Goal: Find specific page/section: Find specific page/section

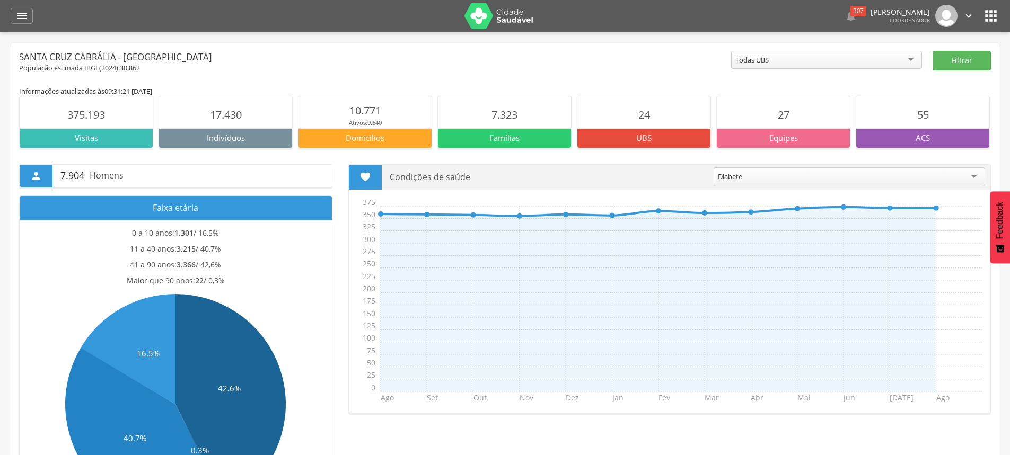
click at [887, 57] on div "Todas UBS" at bounding box center [826, 60] width 191 height 18
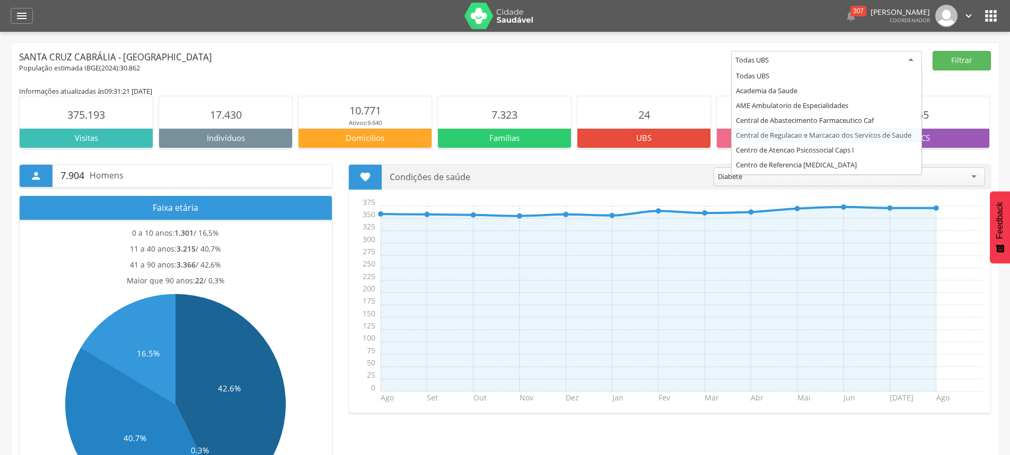
drag, startPoint x: 424, startPoint y: 60, endPoint x: 408, endPoint y: 62, distance: 16.0
click at [424, 60] on div "Santa Cruz Cabrália - [GEOGRAPHIC_DATA]" at bounding box center [375, 57] width 712 height 13
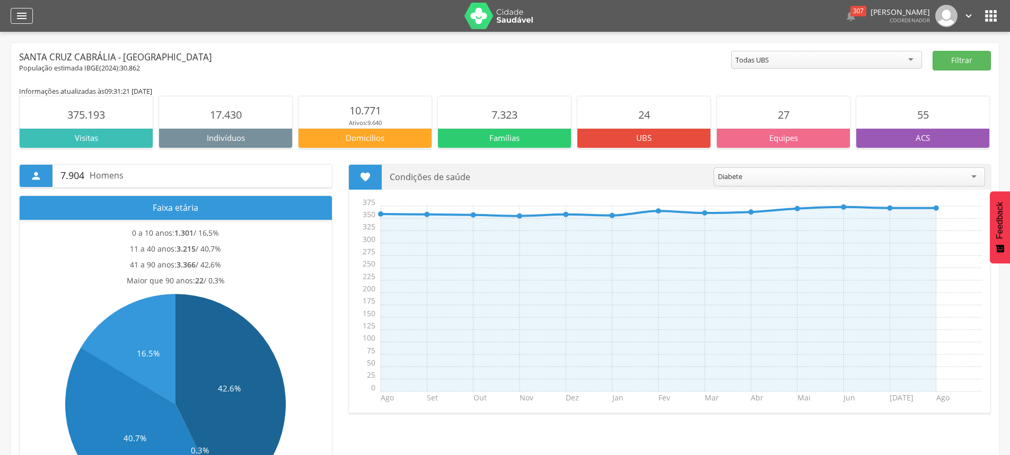
click at [17, 16] on icon "" at bounding box center [21, 16] width 13 height 13
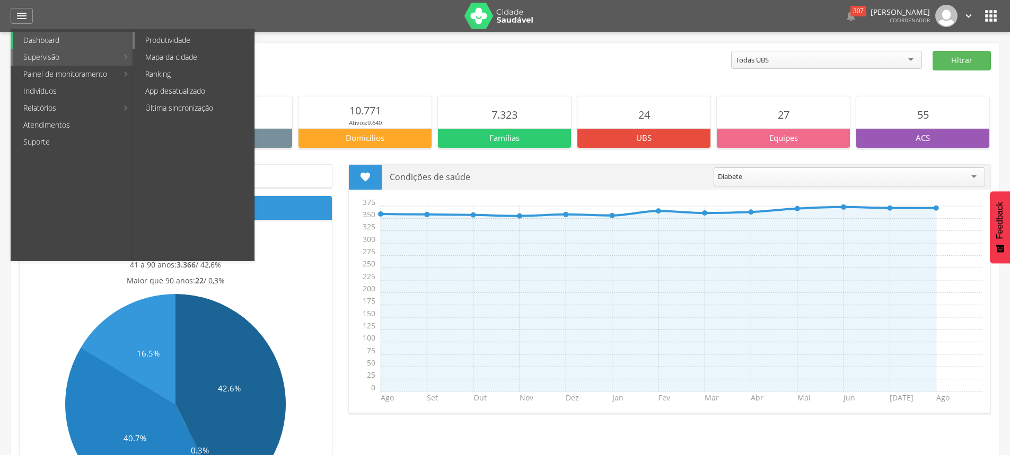
click at [189, 37] on link "Produtividade" at bounding box center [194, 40] width 119 height 17
type input "**********"
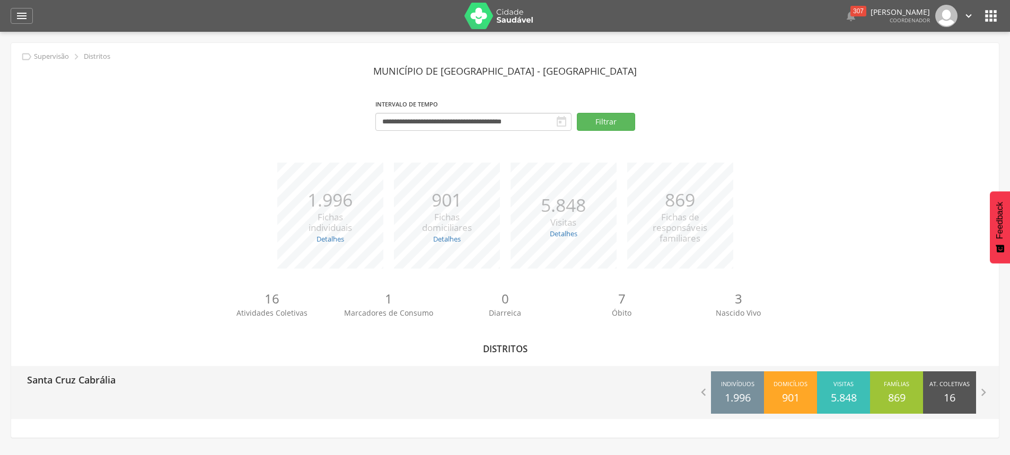
click at [68, 370] on p "Santa Cruz Cabrália" at bounding box center [71, 376] width 89 height 21
type input "**********"
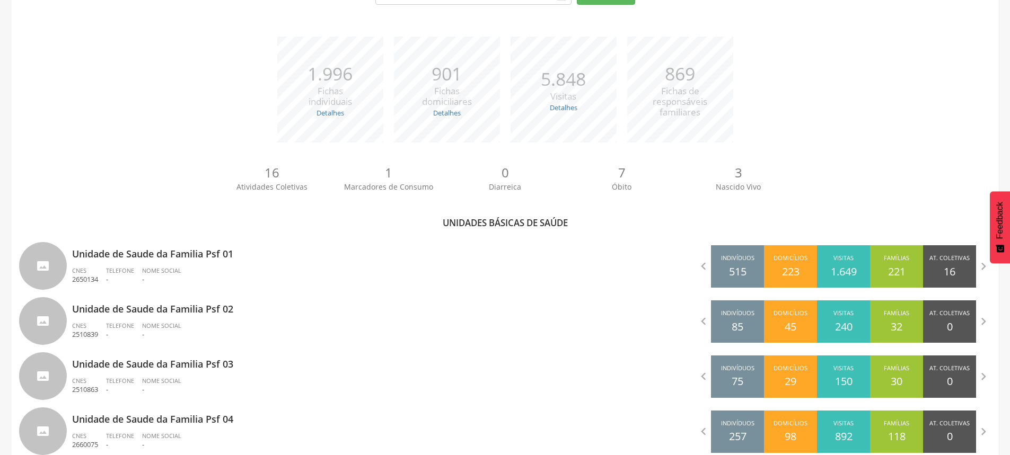
scroll to position [66, 0]
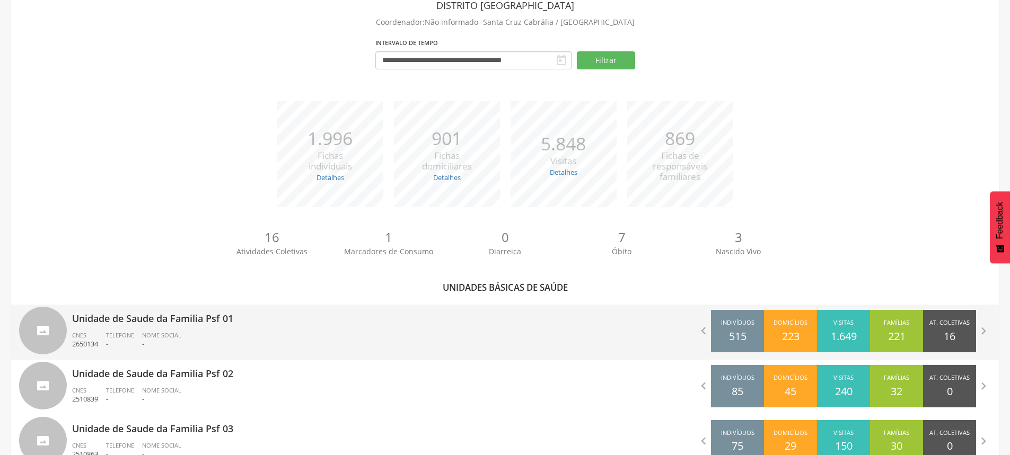
click at [216, 325] on p "Unidade de Saude da Familia Psf 01" at bounding box center [284, 315] width 425 height 21
type input "**********"
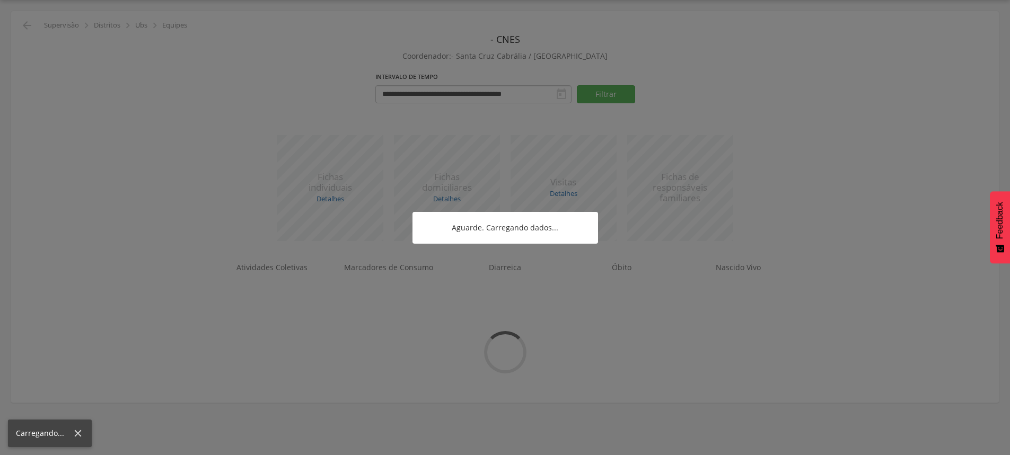
scroll to position [45, 0]
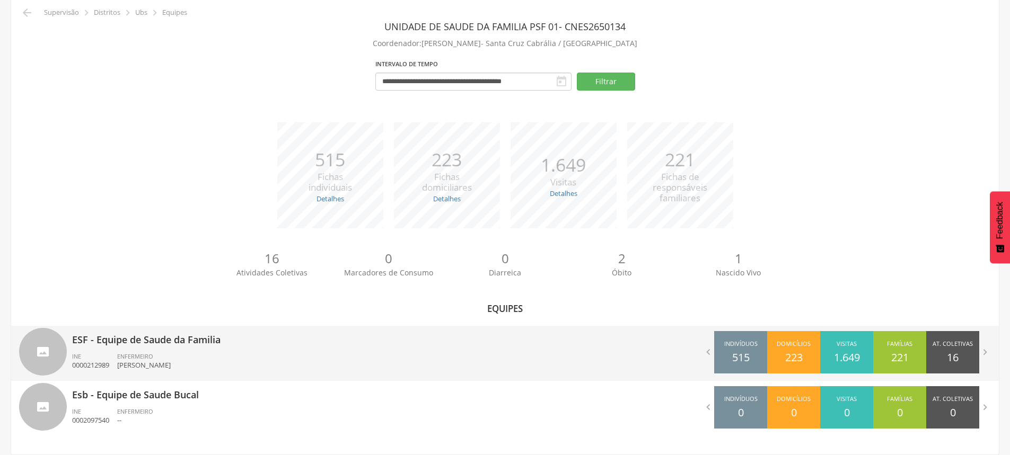
click at [162, 357] on div "ENFERMEIRO [PERSON_NAME]" at bounding box center [148, 362] width 62 height 18
type input "**********"
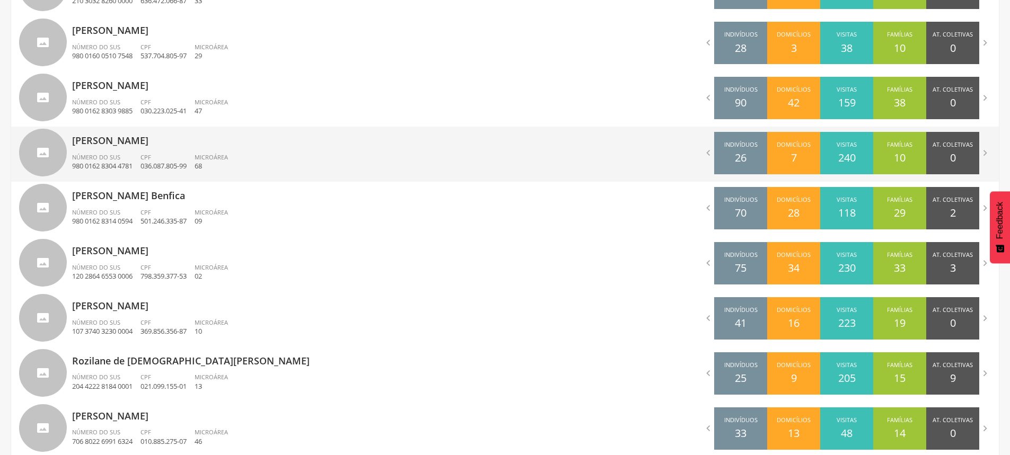
scroll to position [500, 0]
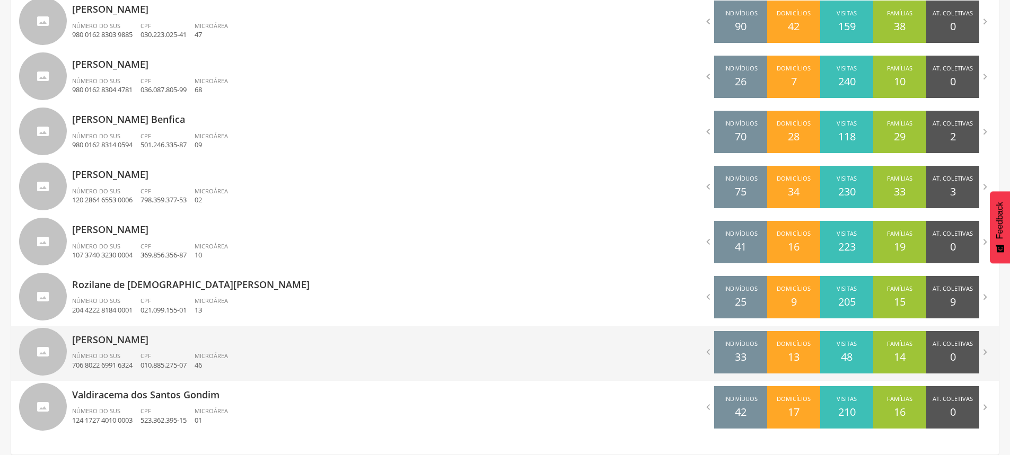
click at [166, 349] on div "[PERSON_NAME] de Abreu Número do SUS 706 8022 6991 6324 CPF 010.885.275-07 Micr…" at bounding box center [284, 353] width 425 height 55
type input "**********"
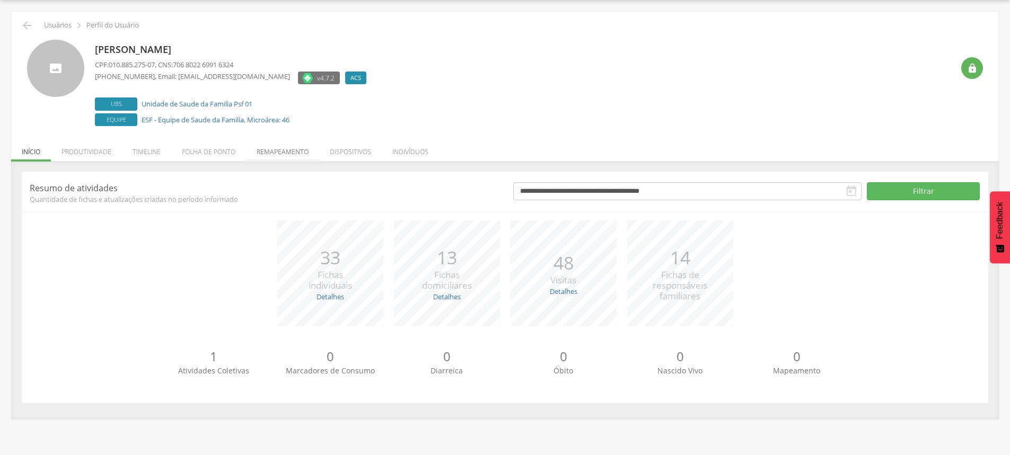
click at [288, 145] on li "Remapeamento" at bounding box center [282, 149] width 73 height 25
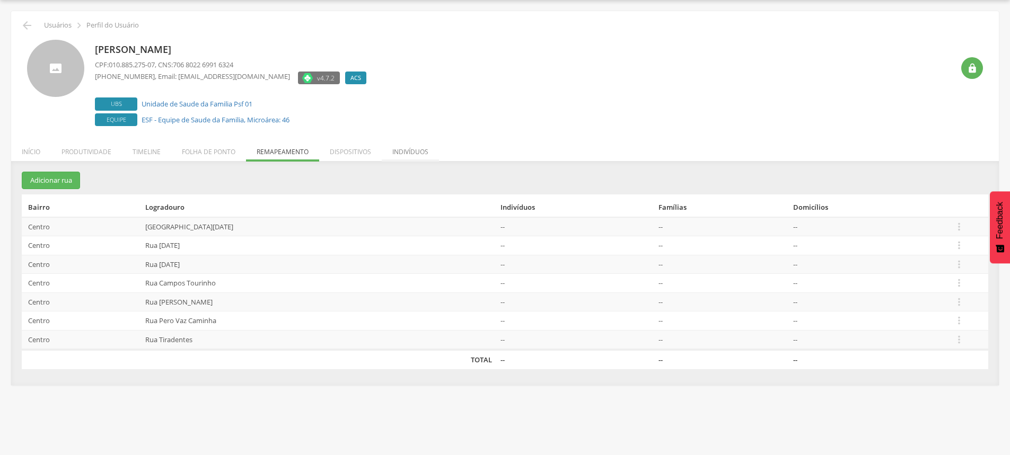
click at [423, 152] on li "Indivíduos" at bounding box center [410, 149] width 57 height 25
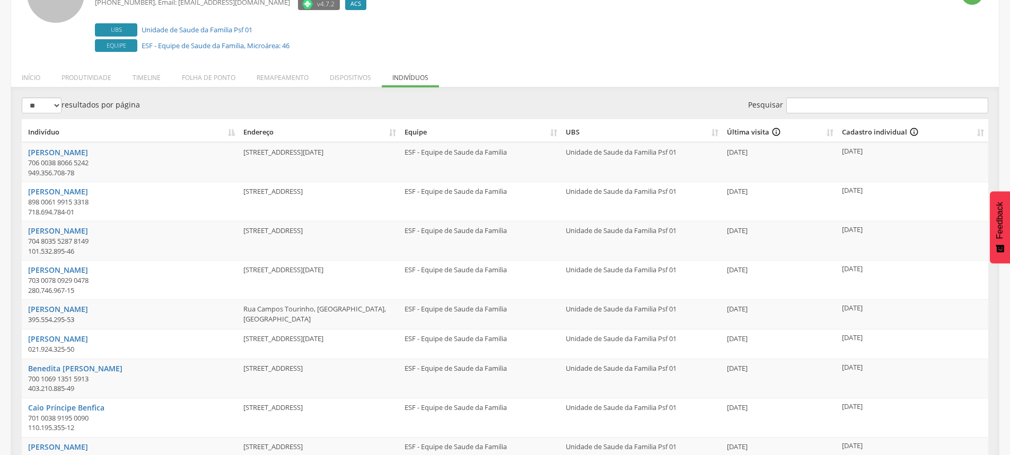
scroll to position [0, 0]
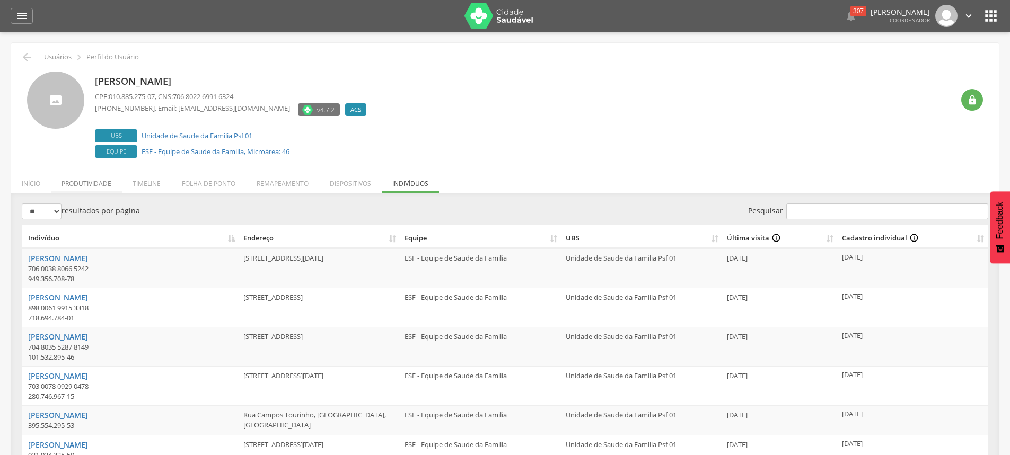
click at [82, 175] on li "Produtividade" at bounding box center [86, 181] width 71 height 25
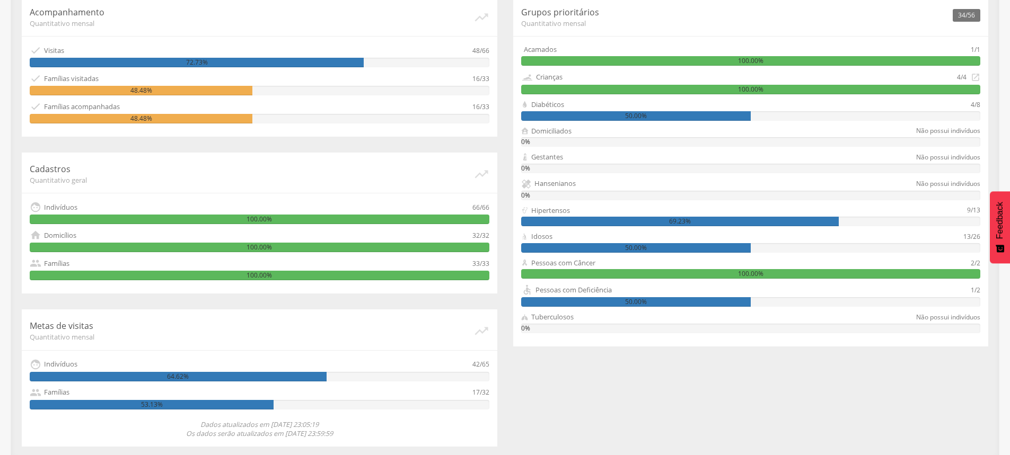
scroll to position [236, 0]
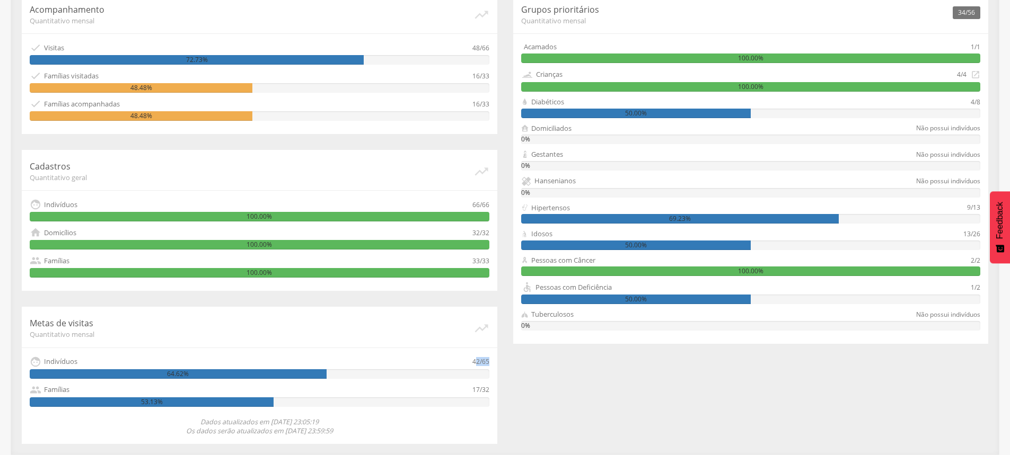
drag, startPoint x: 476, startPoint y: 363, endPoint x: 501, endPoint y: 363, distance: 24.9
click at [501, 363] on div "Acompanhamento Quantitativo mensal   Visitas 48/66 72.73%  Famílias visitada…" at bounding box center [259, 218] width 491 height 451
click at [517, 383] on div "Acompanhamento Quantitativo mensal   Visitas 48/66 72.73%  Famílias visitada…" at bounding box center [505, 218] width 982 height 451
drag, startPoint x: 473, startPoint y: 362, endPoint x: 498, endPoint y: 367, distance: 25.4
click at [498, 367] on div "Acompanhamento Quantitativo mensal   Visitas 48/66 72.73%  Famílias visitada…" at bounding box center [259, 218] width 491 height 451
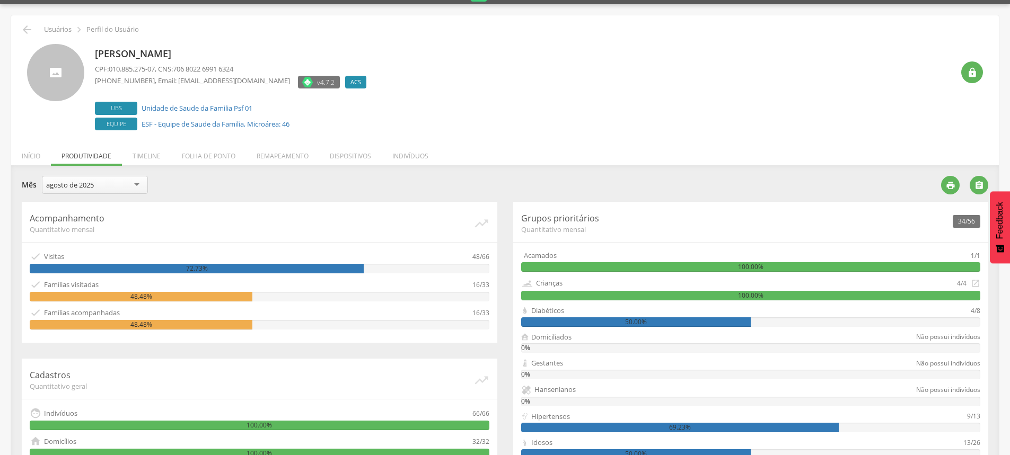
scroll to position [0, 0]
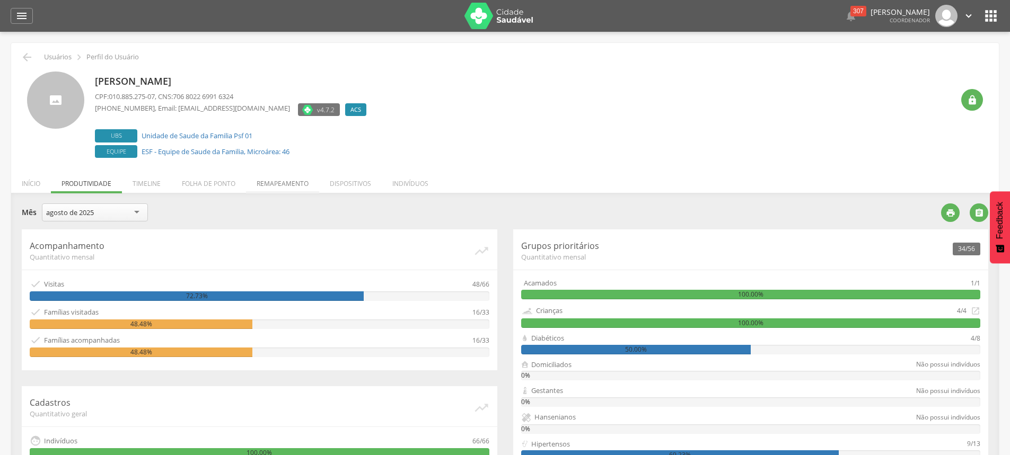
click at [286, 186] on li "Remapeamento" at bounding box center [282, 181] width 73 height 25
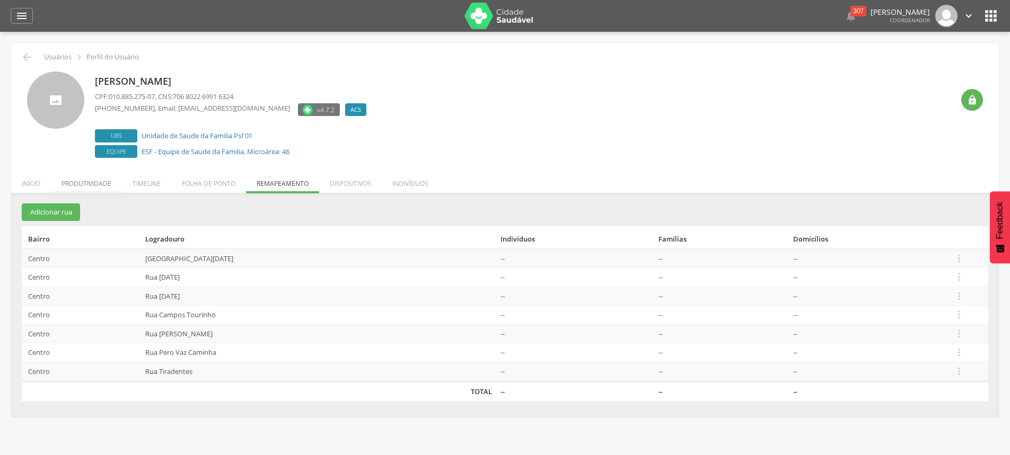
click at [69, 177] on li "Produtividade" at bounding box center [86, 181] width 71 height 25
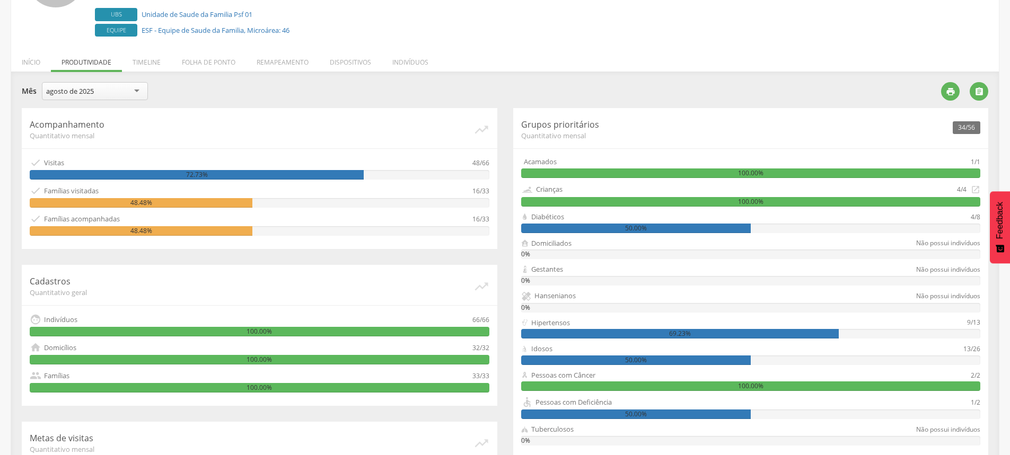
scroll to position [236, 0]
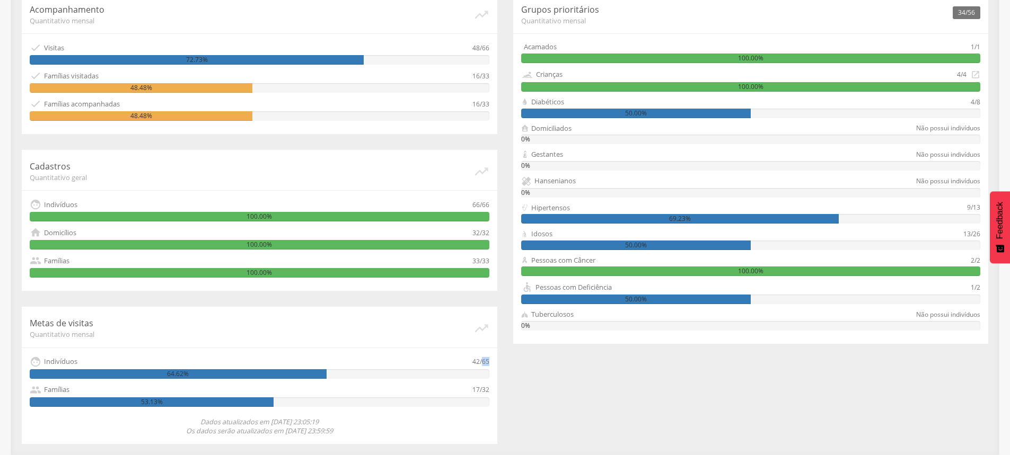
drag, startPoint x: 483, startPoint y: 358, endPoint x: 492, endPoint y: 358, distance: 9.0
click at [492, 358] on div "Metas de visitas Quantitativo mensal   Indivíduos 42/65 64.62%  Famílias 17/…" at bounding box center [260, 375] width 476 height 137
drag, startPoint x: 475, startPoint y: 361, endPoint x: 518, endPoint y: 376, distance: 45.9
click at [494, 362] on div "Metas de visitas Quantitativo mensal   Indivíduos 42/65 64.62%  Famílias 17/…" at bounding box center [260, 375] width 476 height 137
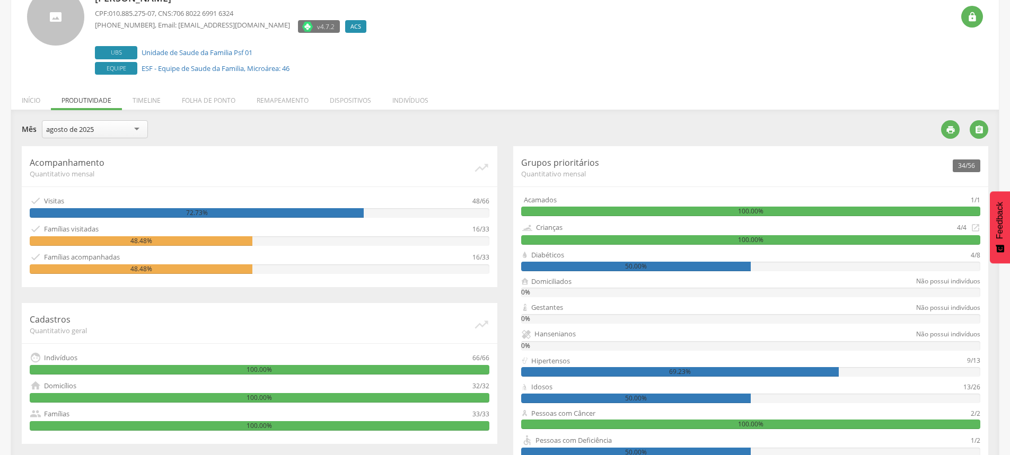
scroll to position [0, 0]
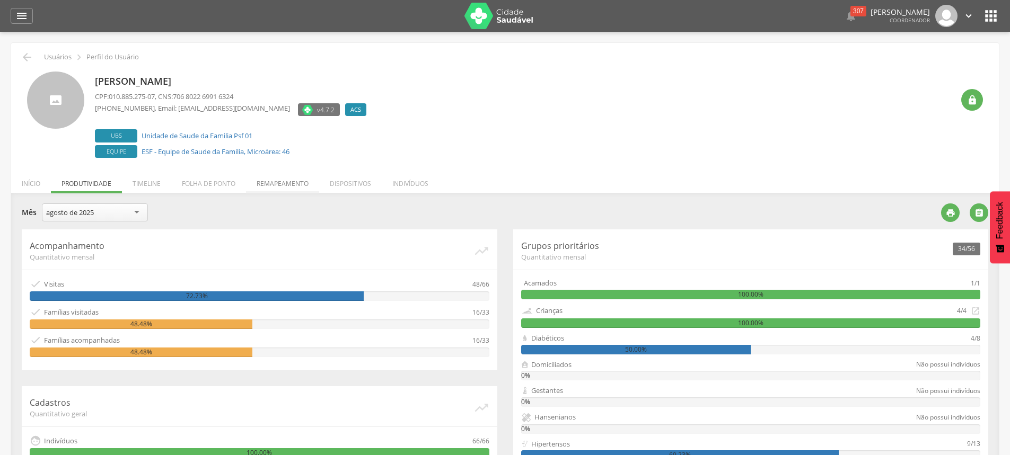
click at [269, 179] on li "Remapeamento" at bounding box center [282, 181] width 73 height 25
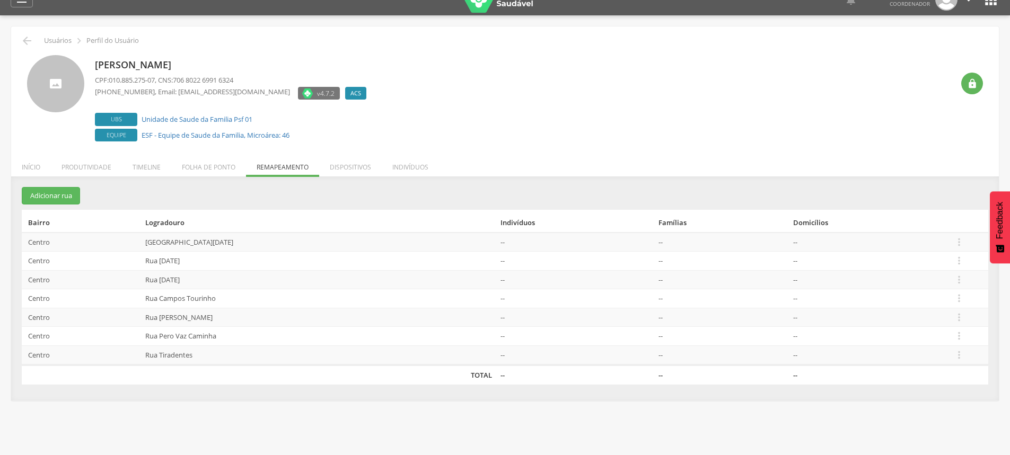
scroll to position [32, 0]
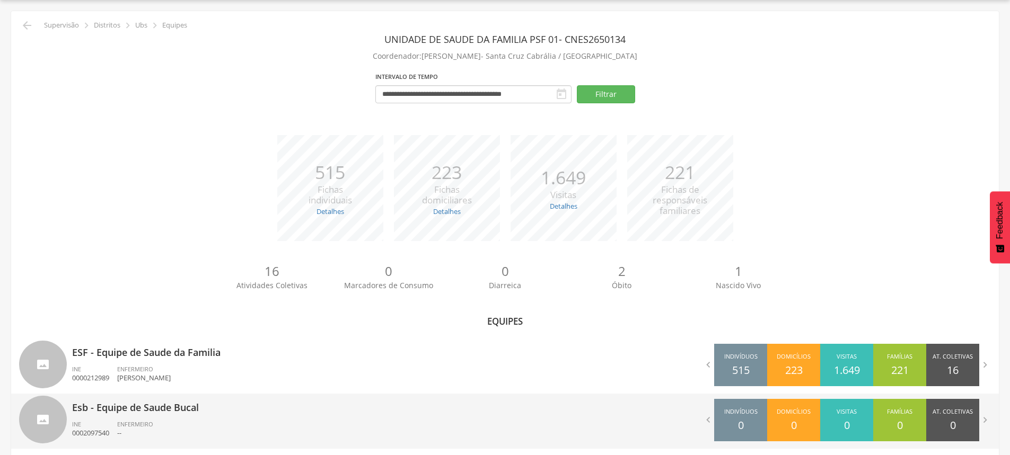
scroll to position [45, 0]
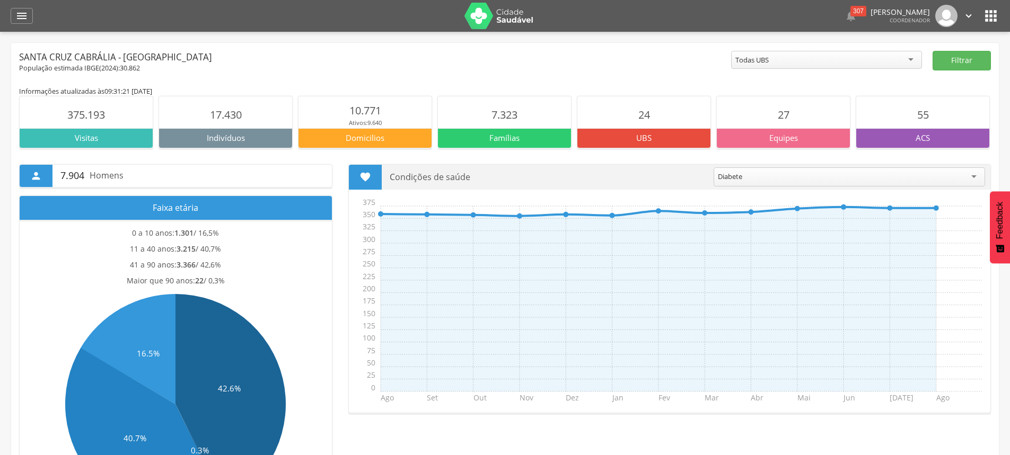
click at [10, 13] on header " Dashboard Supervisão Produtividade Mapa da cidade Ranking App desatualizado Ú…" at bounding box center [505, 16] width 1010 height 32
click at [15, 21] on icon "" at bounding box center [21, 16] width 13 height 13
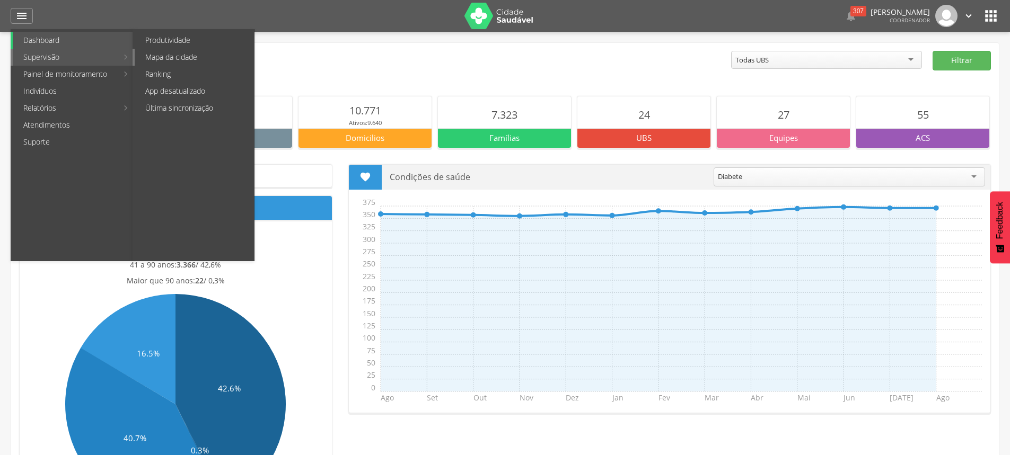
click at [227, 58] on link "Mapa da cidade" at bounding box center [194, 57] width 119 height 17
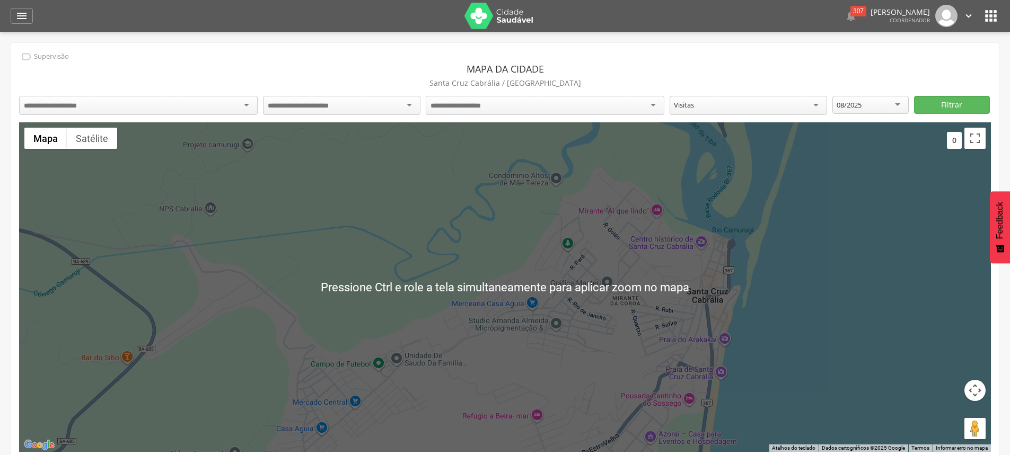
click at [675, 305] on div at bounding box center [505, 287] width 972 height 330
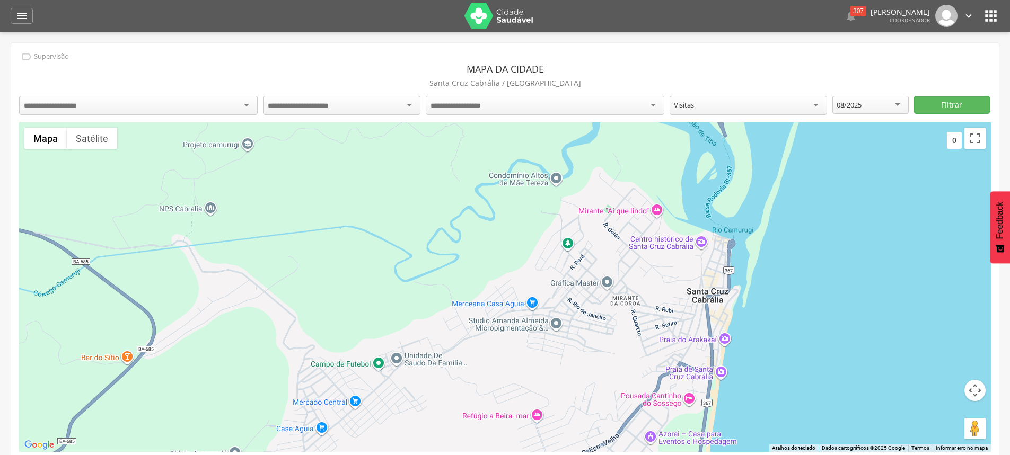
click at [151, 104] on div at bounding box center [138, 105] width 239 height 19
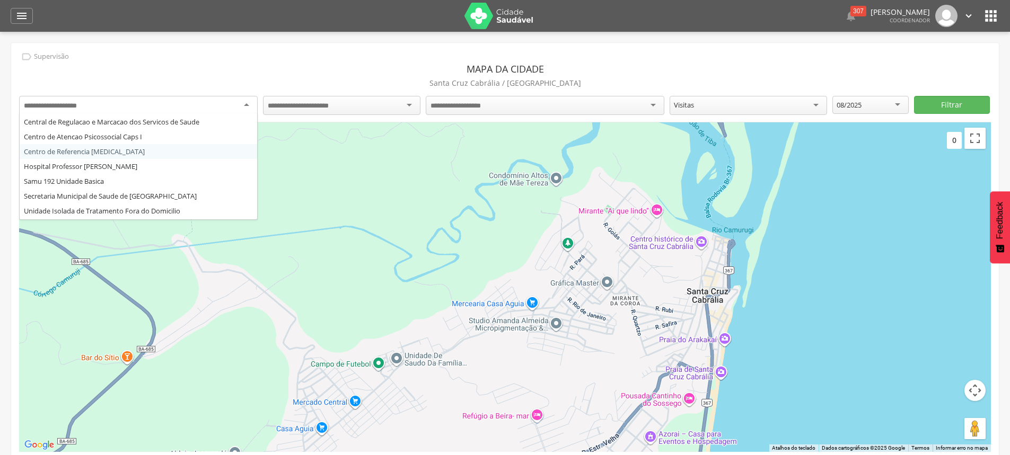
scroll to position [106, 0]
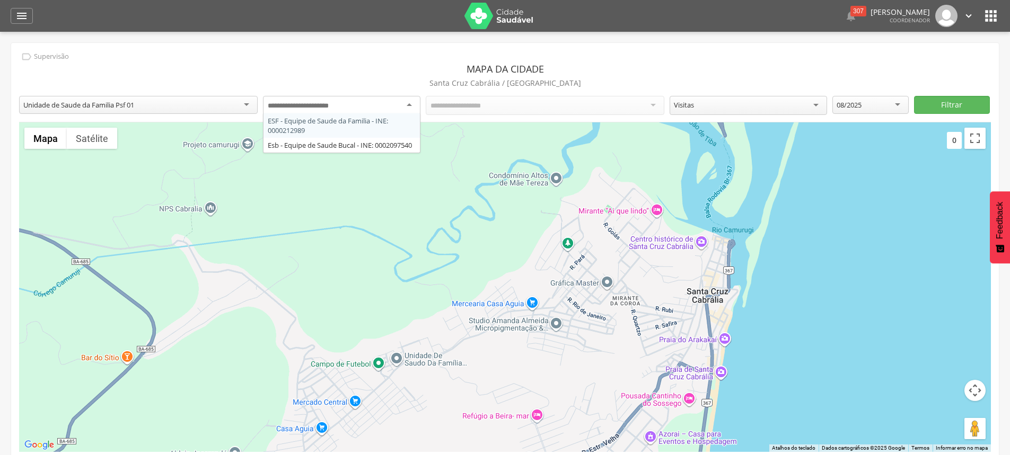
click at [368, 100] on div at bounding box center [341, 105] width 157 height 19
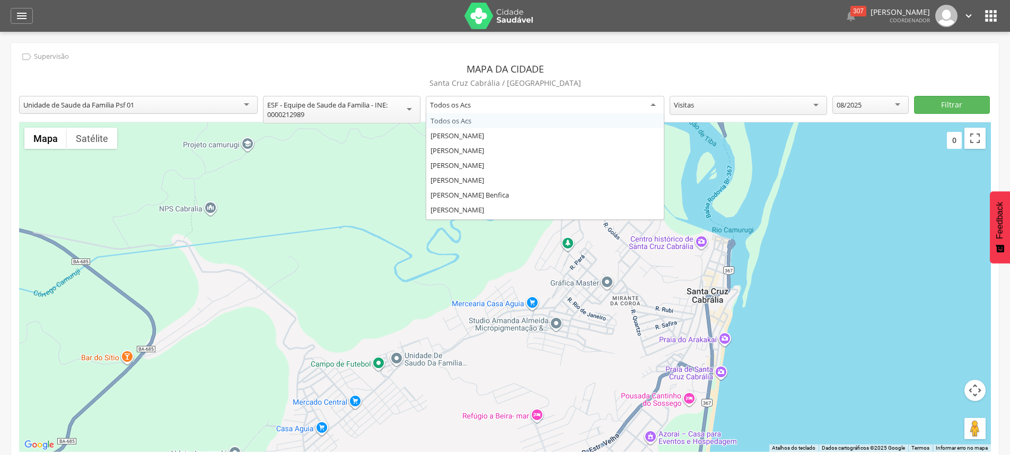
click at [514, 103] on div "Todos os Acs" at bounding box center [545, 105] width 239 height 19
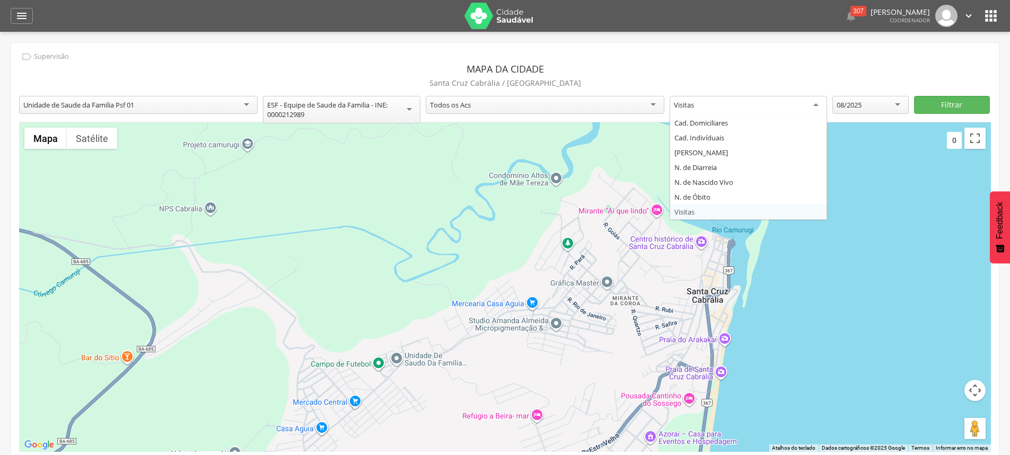
click at [744, 106] on div "Visitas" at bounding box center [748, 105] width 157 height 19
click at [961, 104] on button "Filtrar" at bounding box center [952, 105] width 76 height 18
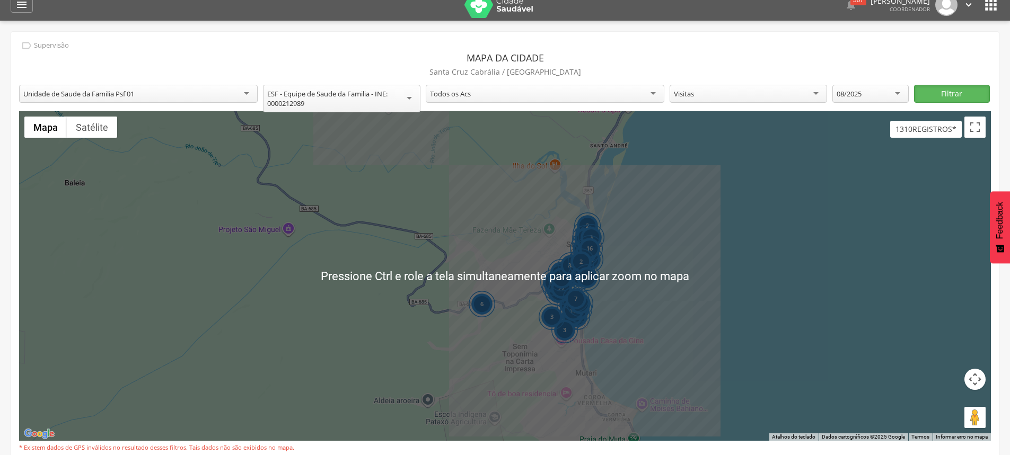
scroll to position [0, 0]
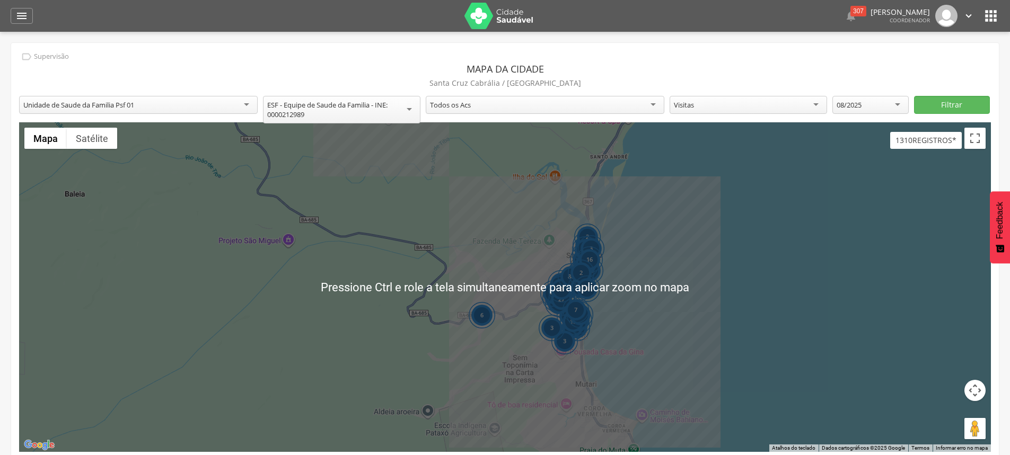
click at [595, 297] on div "3" at bounding box center [587, 289] width 27 height 27
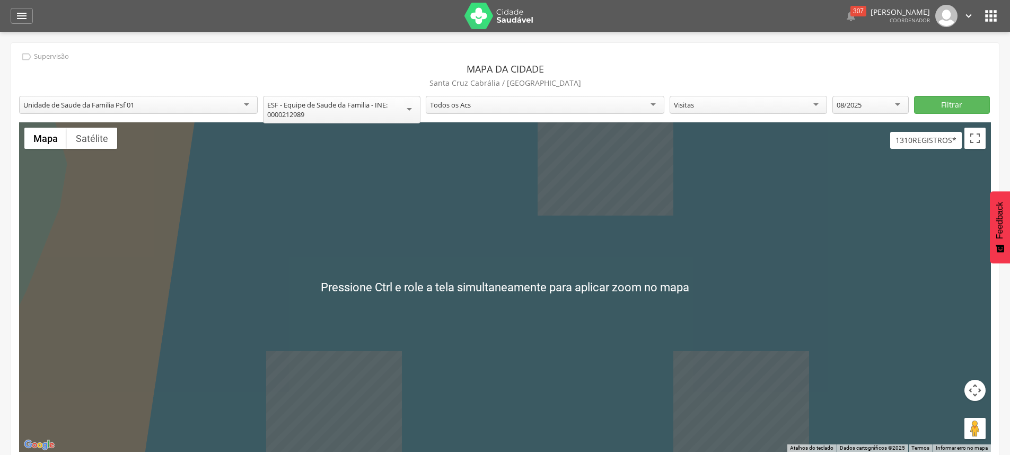
scroll to position [32, 0]
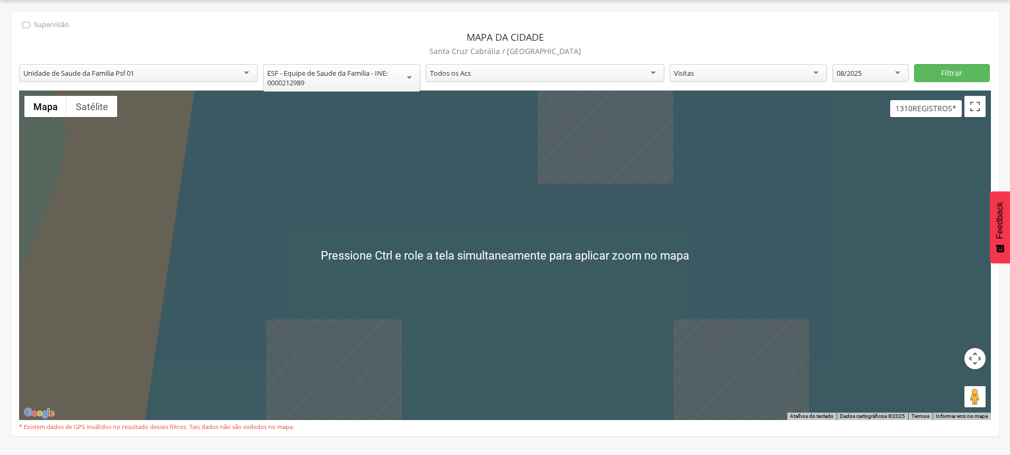
click at [406, 245] on div at bounding box center [505, 256] width 972 height 330
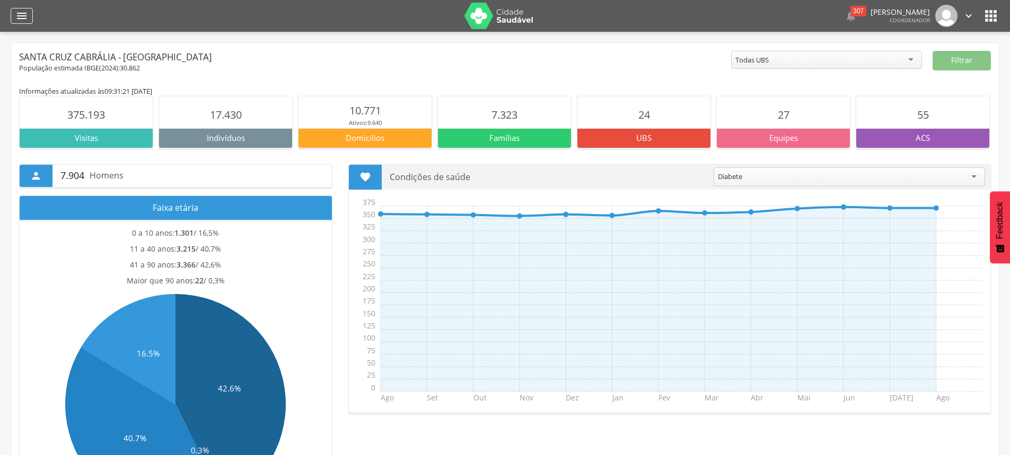
click at [22, 13] on icon "" at bounding box center [21, 16] width 13 height 13
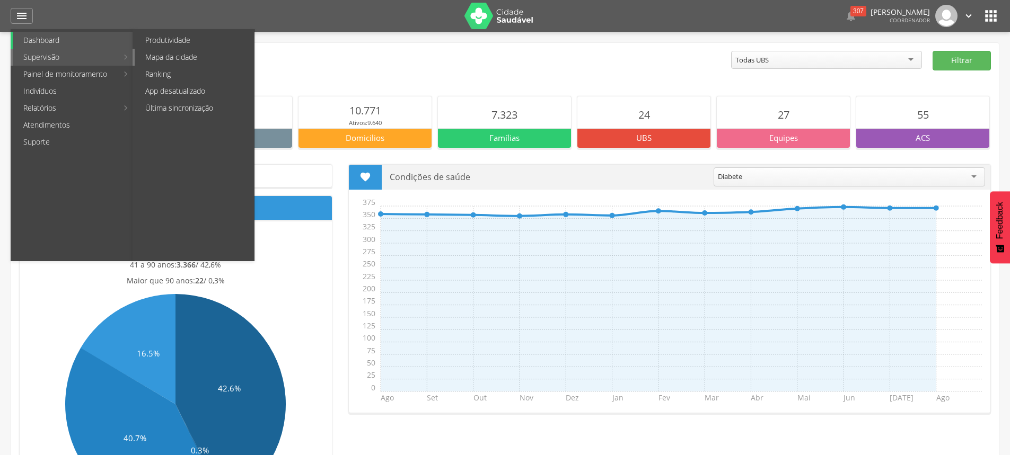
click at [190, 52] on link "Mapa da cidade" at bounding box center [194, 57] width 119 height 17
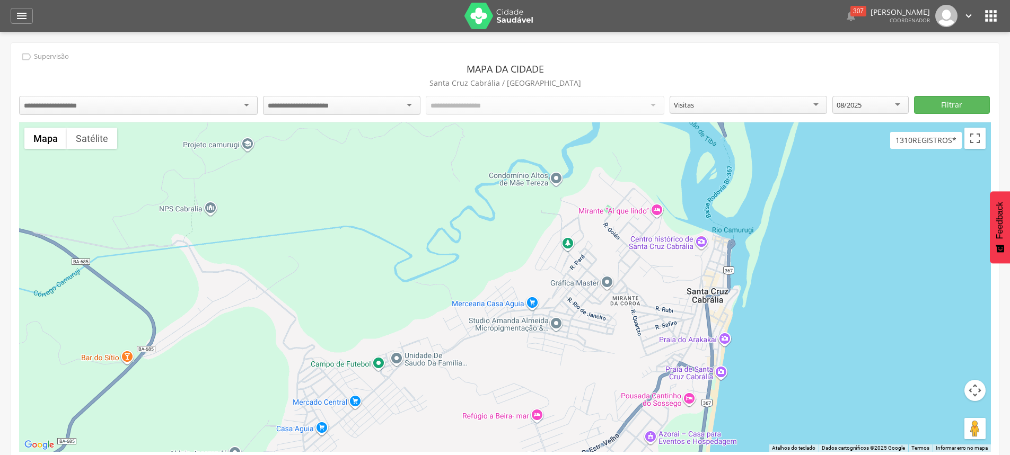
click at [175, 116] on div "Academia da Saude AME Ambulatorio de Especialidades Central de Abastecimento Fa…" at bounding box center [138, 107] width 239 height 22
click at [181, 107] on div at bounding box center [138, 105] width 239 height 19
click at [375, 102] on div at bounding box center [341, 105] width 157 height 19
click at [516, 100] on div "Todos os Acs" at bounding box center [545, 105] width 239 height 18
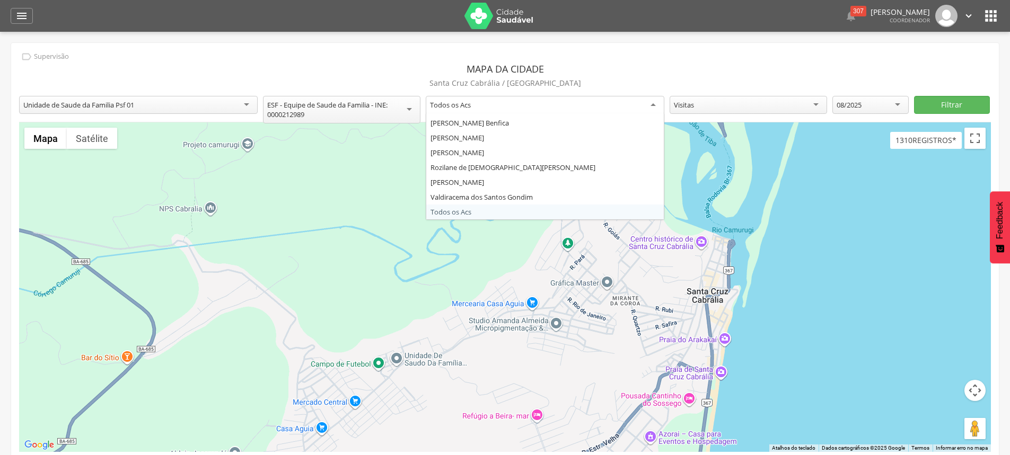
click at [605, 66] on header "Mapa da cidade" at bounding box center [505, 69] width 972 height 13
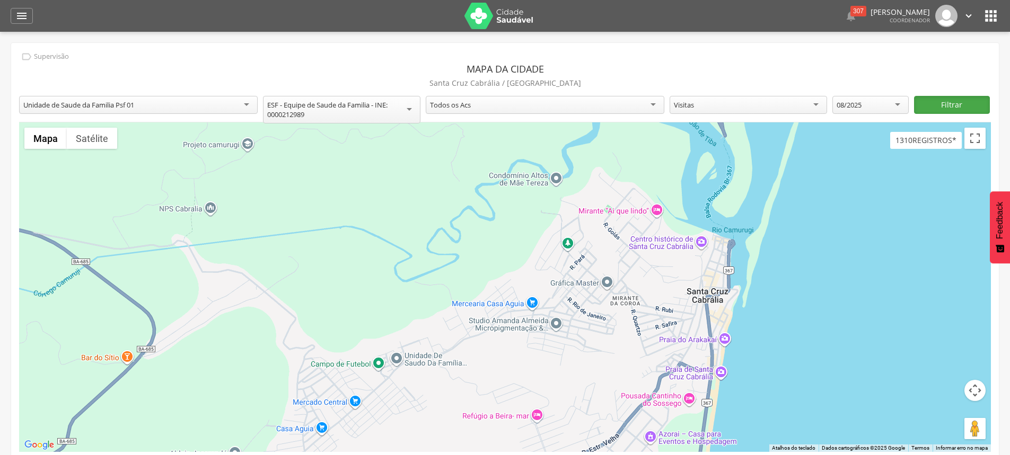
click at [959, 104] on button "Filtrar" at bounding box center [952, 105] width 76 height 18
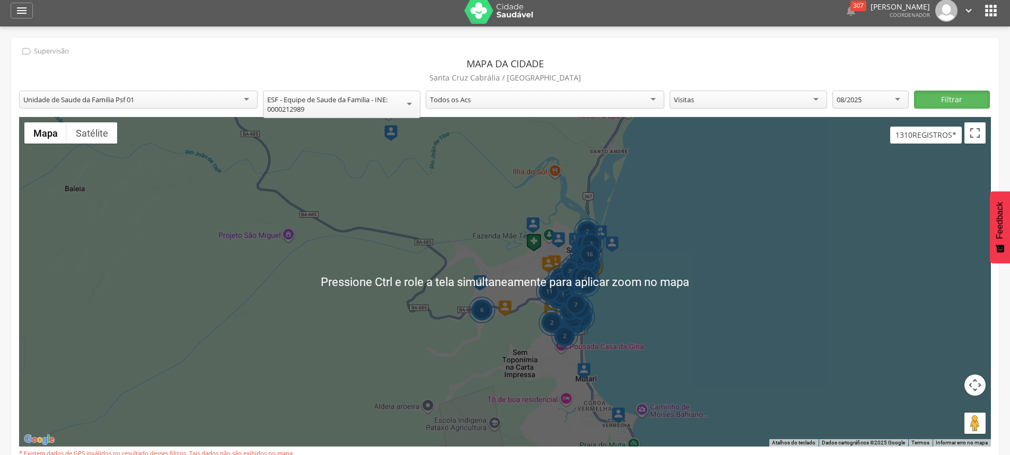
scroll to position [0, 0]
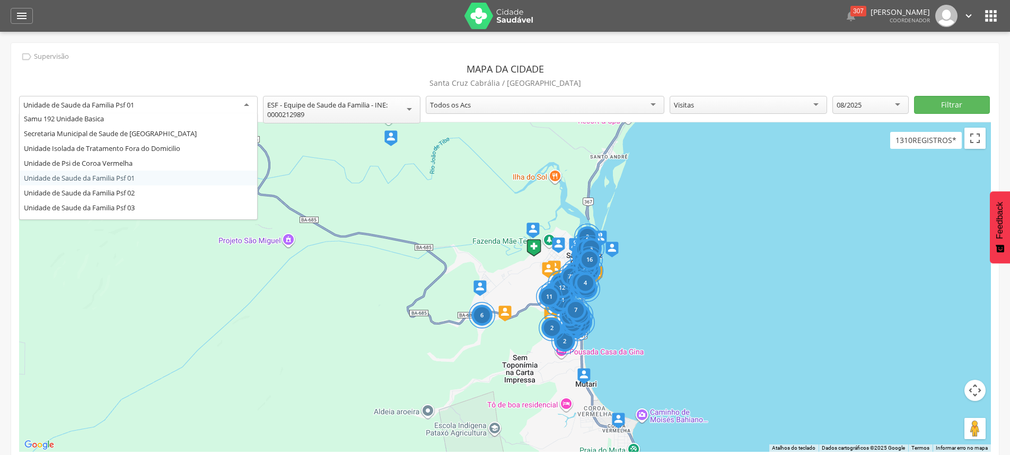
click at [134, 104] on div "Unidade de Saude da Familia Psf 01" at bounding box center [78, 105] width 111 height 10
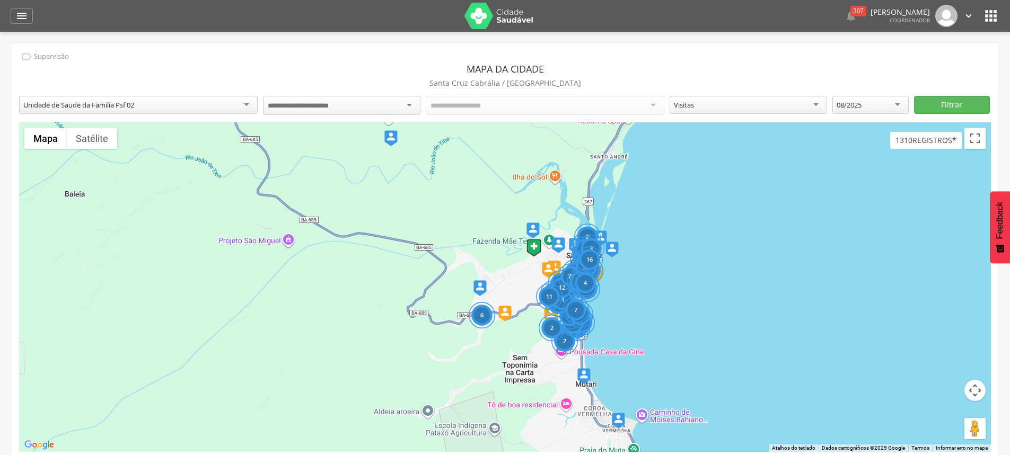
click at [385, 112] on div at bounding box center [341, 105] width 157 height 19
click at [943, 106] on button "Filtrar" at bounding box center [952, 105] width 76 height 18
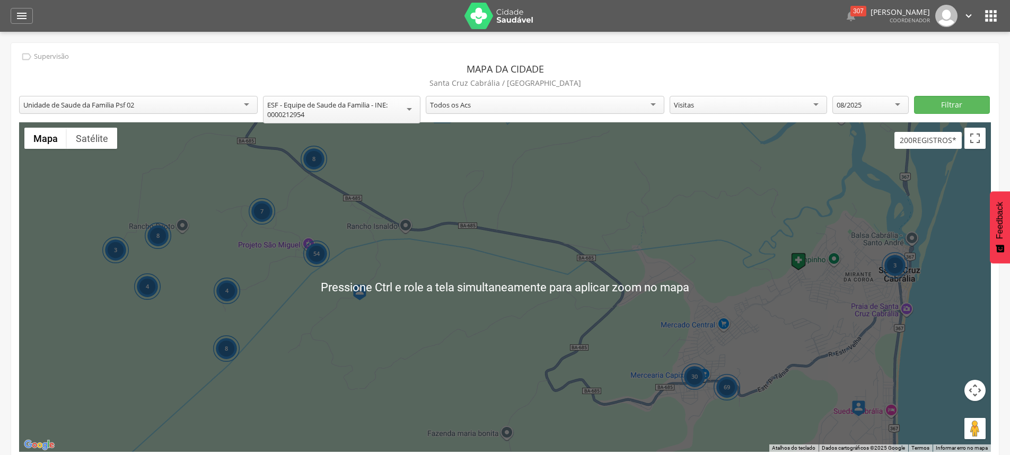
click at [912, 349] on div "30 54 7 4 8 3 4 8 8 3 69" at bounding box center [505, 287] width 972 height 330
